Goal: Task Accomplishment & Management: Manage account settings

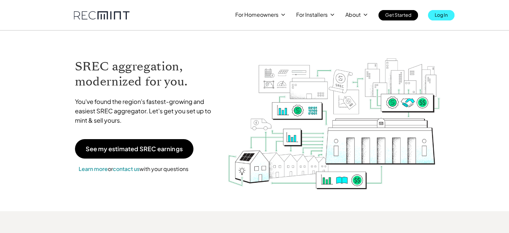
click at [444, 16] on p "Log In" at bounding box center [441, 14] width 13 height 9
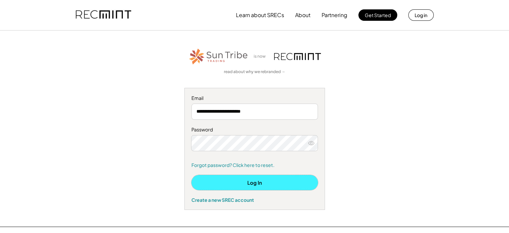
click at [255, 184] on button "Log In" at bounding box center [254, 182] width 127 height 15
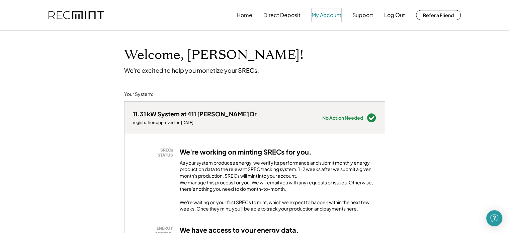
click at [337, 14] on button "My Account" at bounding box center [327, 14] width 30 height 13
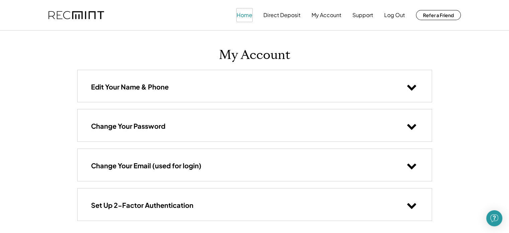
click at [248, 19] on button "Home" at bounding box center [245, 14] width 16 height 13
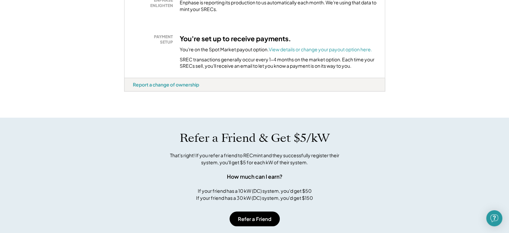
scroll to position [248, 0]
